Goal: Transaction & Acquisition: Purchase product/service

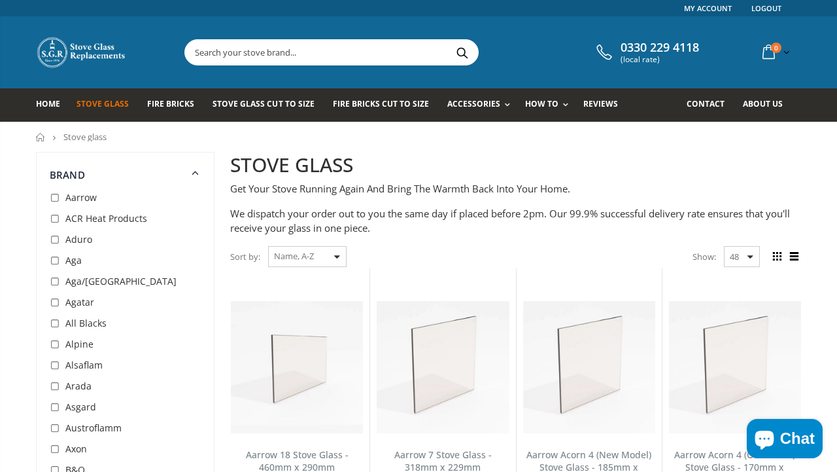
click at [308, 51] on input "text" at bounding box center [404, 52] width 439 height 25
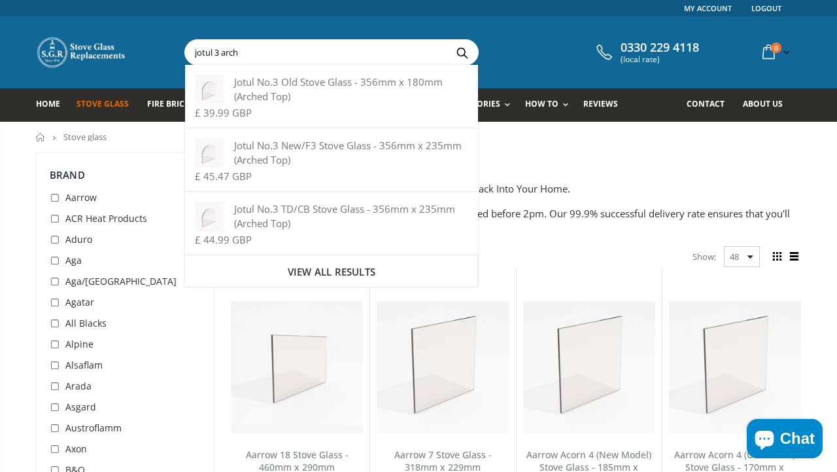
type input "jotul 3 arch"
click at [447, 40] on button "Search" at bounding box center [461, 52] width 29 height 25
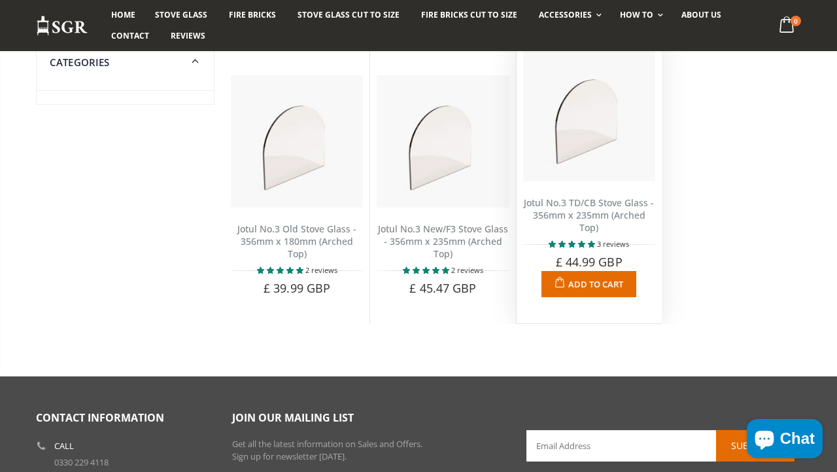
scroll to position [132, 0]
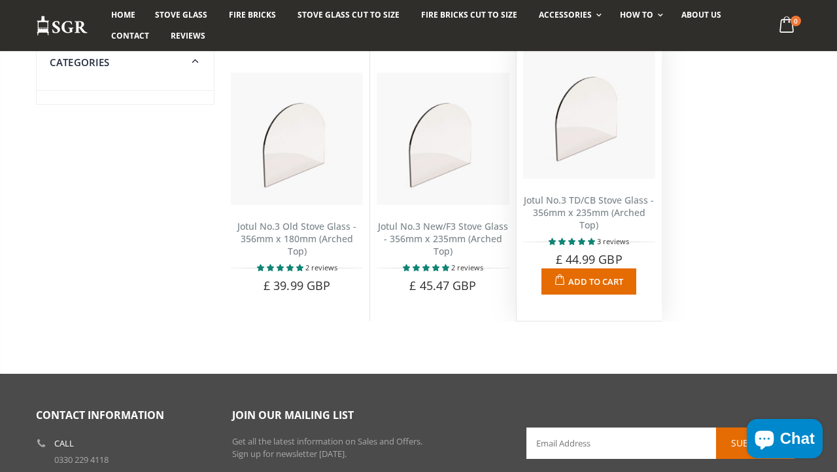
click at [586, 277] on span "Add to Cart" at bounding box center [595, 281] width 55 height 12
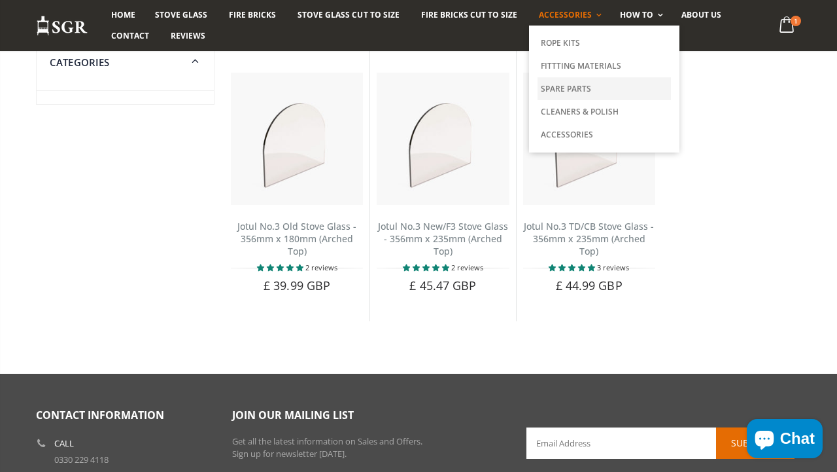
click at [566, 84] on link "Spare Parts" at bounding box center [604, 88] width 133 height 23
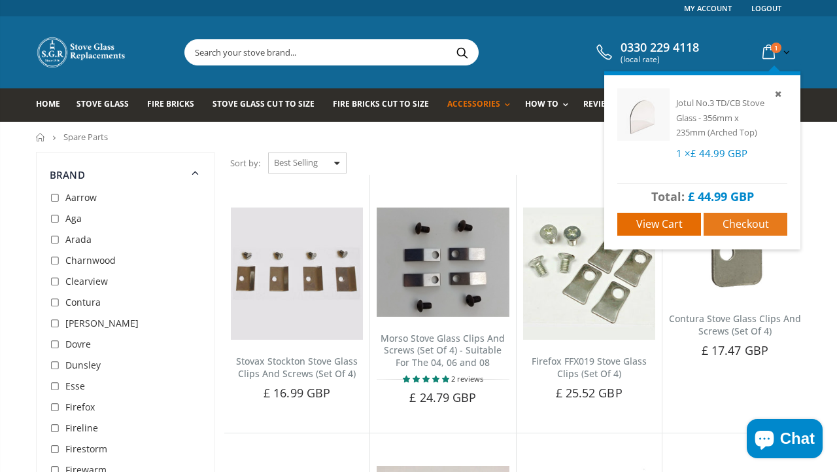
click at [729, 219] on span "Checkout" at bounding box center [746, 223] width 46 height 14
